Goal: Find specific page/section: Find specific page/section

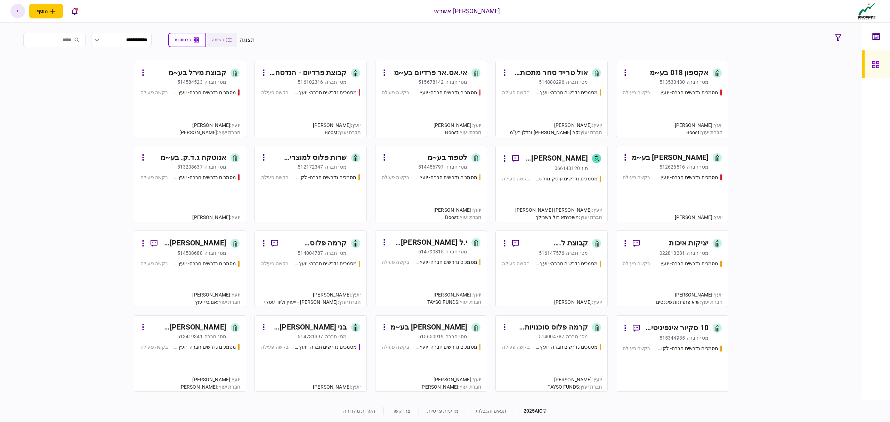
click at [565, 103] on div "מסמכים נדרשים חברה- יועץ - תהליך חברה בקשה פעילה" at bounding box center [551, 110] width 99 height 42
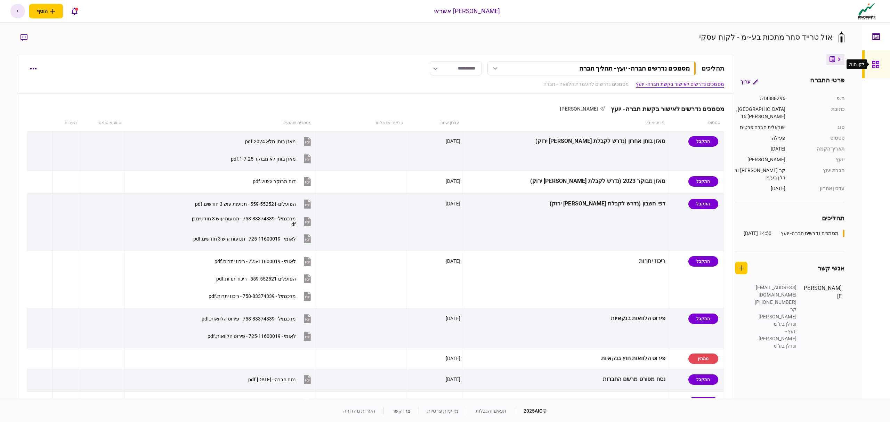
drag, startPoint x: 876, startPoint y: 62, endPoint x: 398, endPoint y: 0, distance: 482.1
click at [876, 62] on icon at bounding box center [875, 64] width 7 height 7
